Goal: Transaction & Acquisition: Purchase product/service

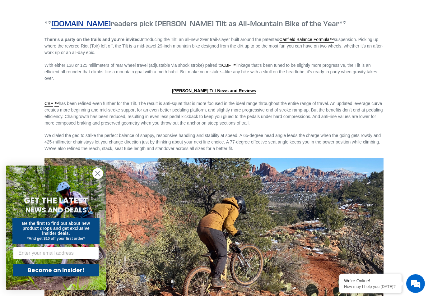
click at [98, 179] on circle "Close dialog" at bounding box center [98, 174] width 10 height 10
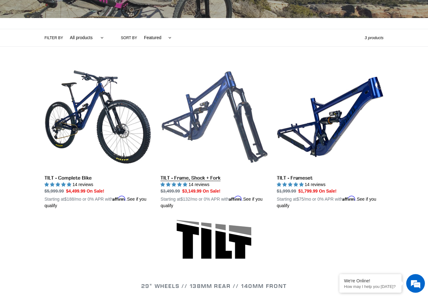
scroll to position [122, 0]
click at [191, 136] on link "TILT - Frame, Shock + Fork" at bounding box center [214, 137] width 107 height 146
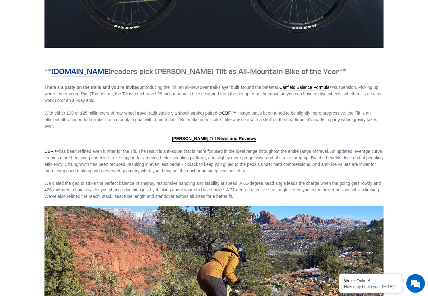
scroll to position [617, 0]
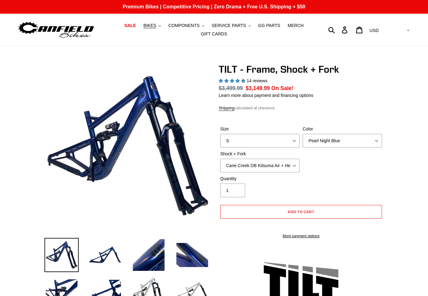
select select "highest-rating"
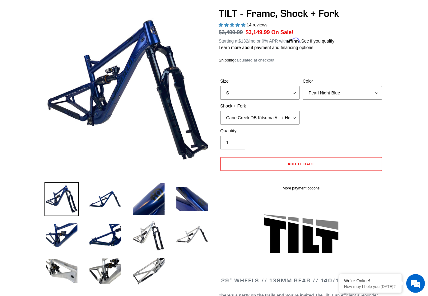
scroll to position [56, 0]
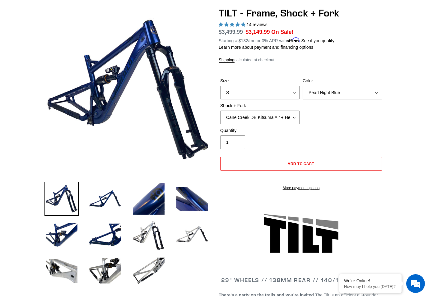
click at [351, 90] on select "Pearl Night Blue" at bounding box center [342, 93] width 79 height 14
click at [287, 94] on select "S M L XL" at bounding box center [259, 93] width 79 height 14
select select "M"
click at [335, 92] on select "Pearl Night Blue" at bounding box center [342, 93] width 79 height 14
